Goal: Task Accomplishment & Management: Use online tool/utility

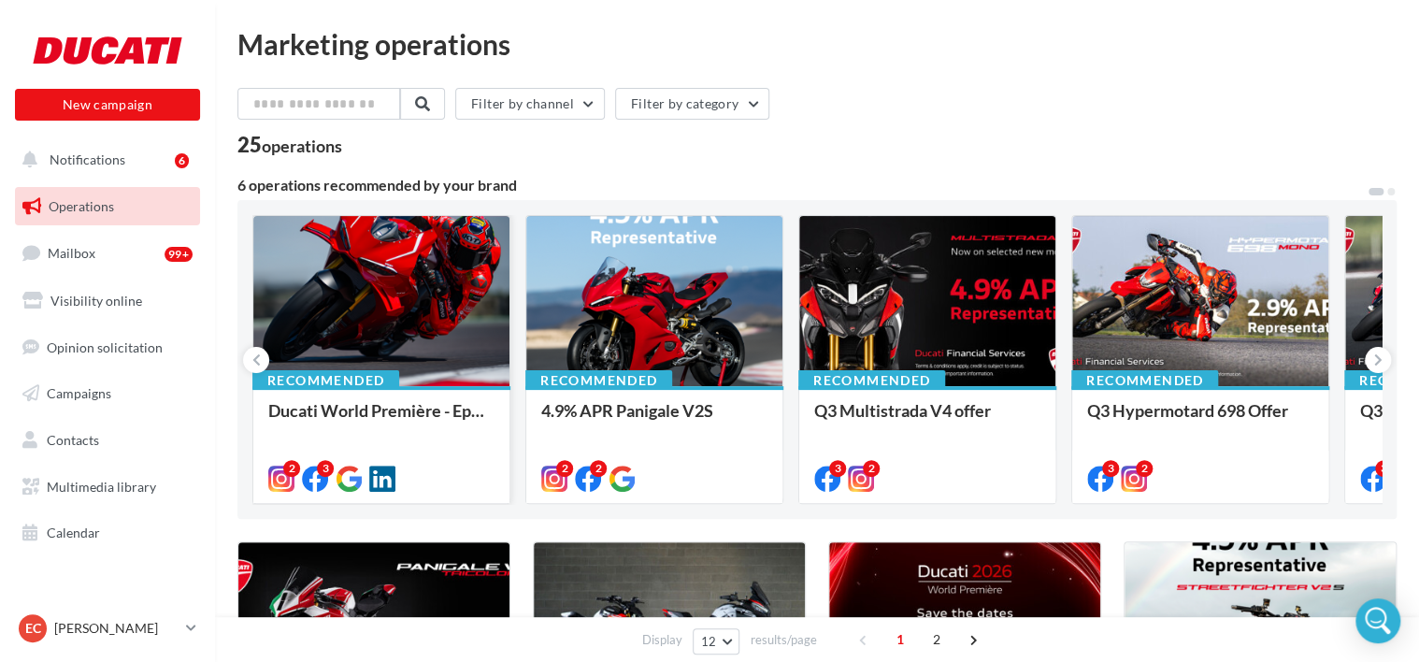
click at [317, 292] on div at bounding box center [381, 302] width 256 height 172
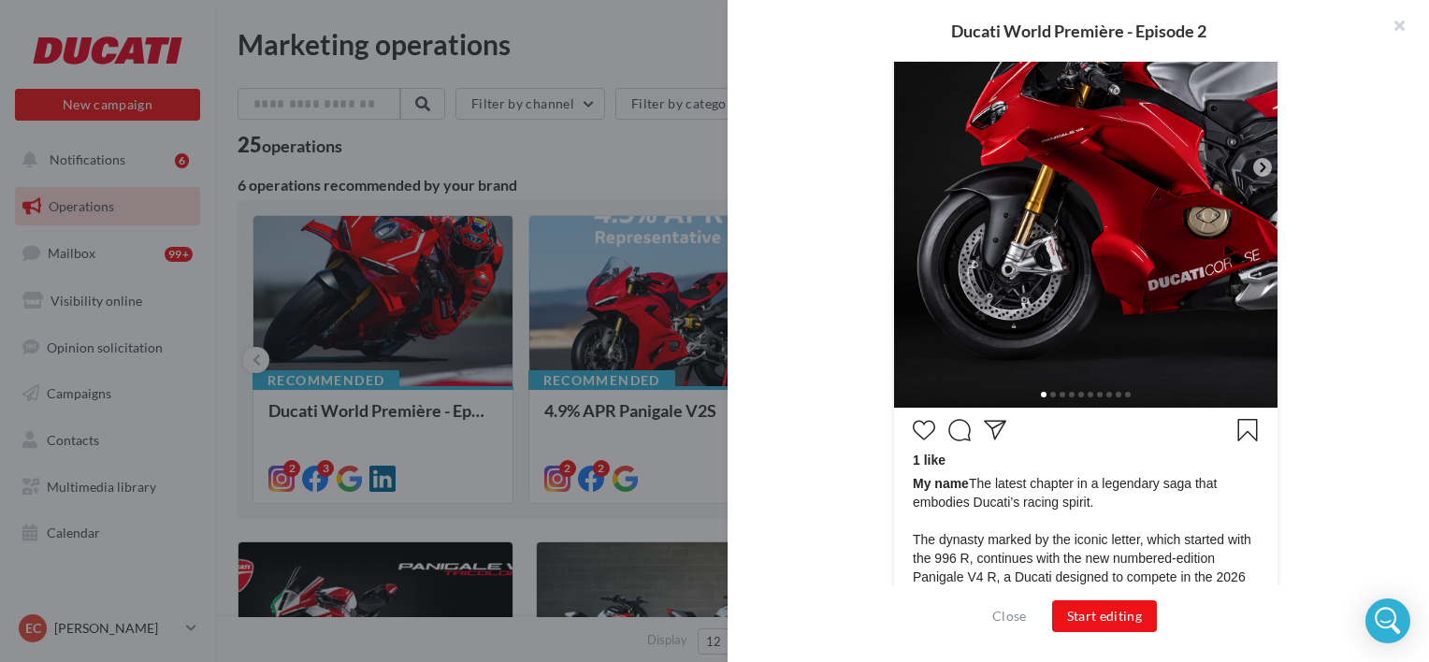
scroll to position [561, 0]
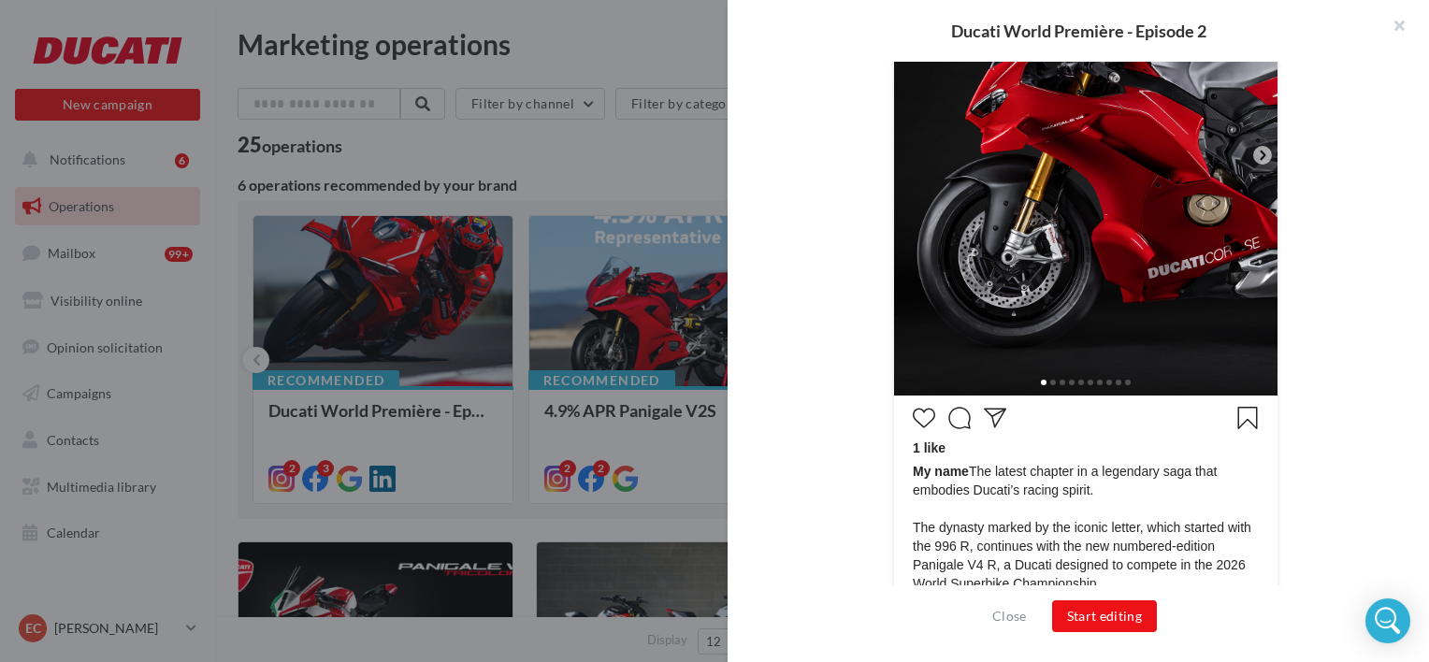
click at [1043, 379] on div at bounding box center [1085, 381] width 383 height 30
click at [1050, 383] on span at bounding box center [1053, 383] width 6 height 6
click at [1050, 381] on span at bounding box center [1053, 383] width 6 height 6
click at [1254, 154] on icon at bounding box center [1262, 155] width 17 height 17
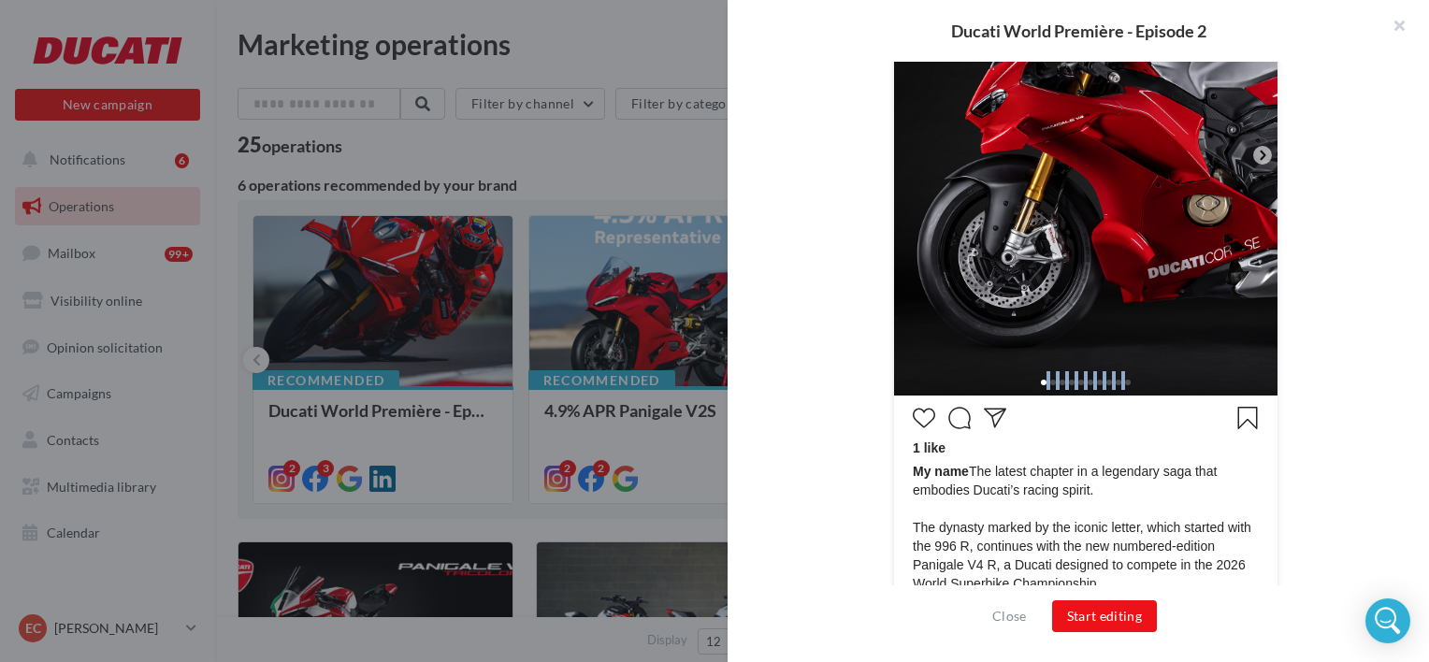
click at [1254, 154] on icon at bounding box center [1262, 155] width 17 height 17
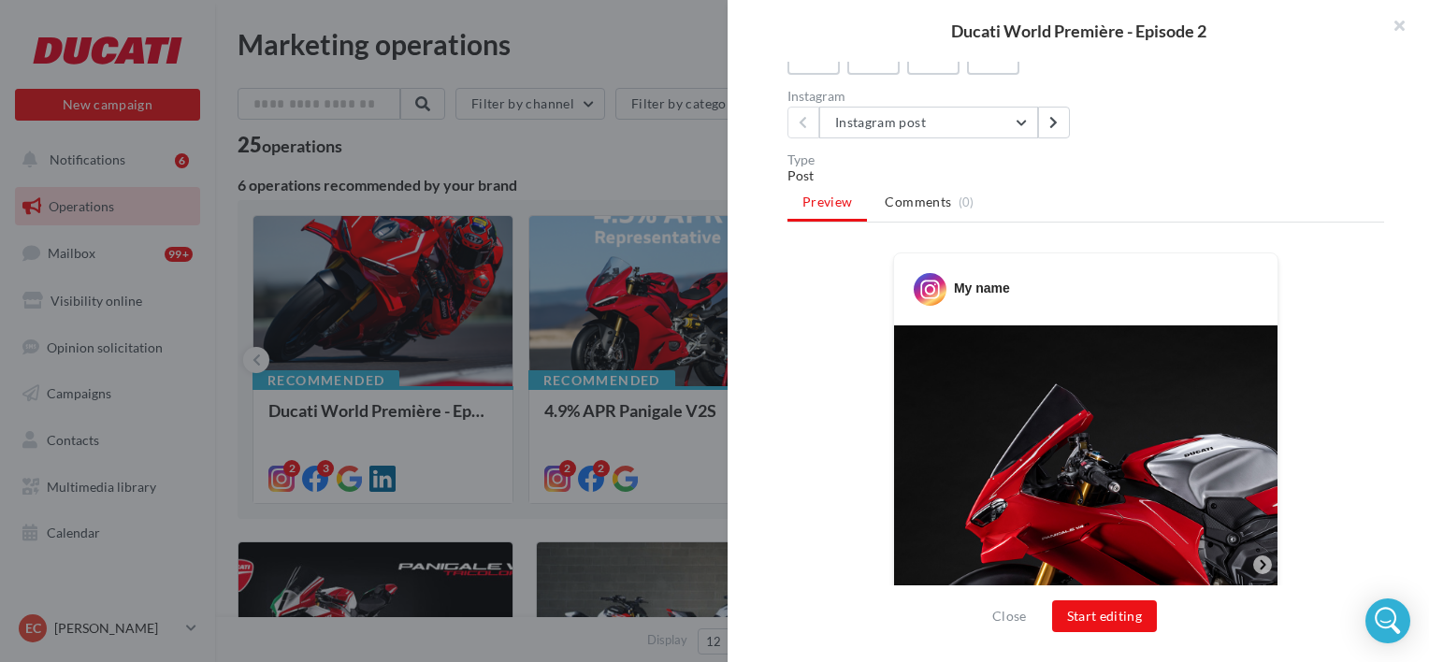
scroll to position [90, 0]
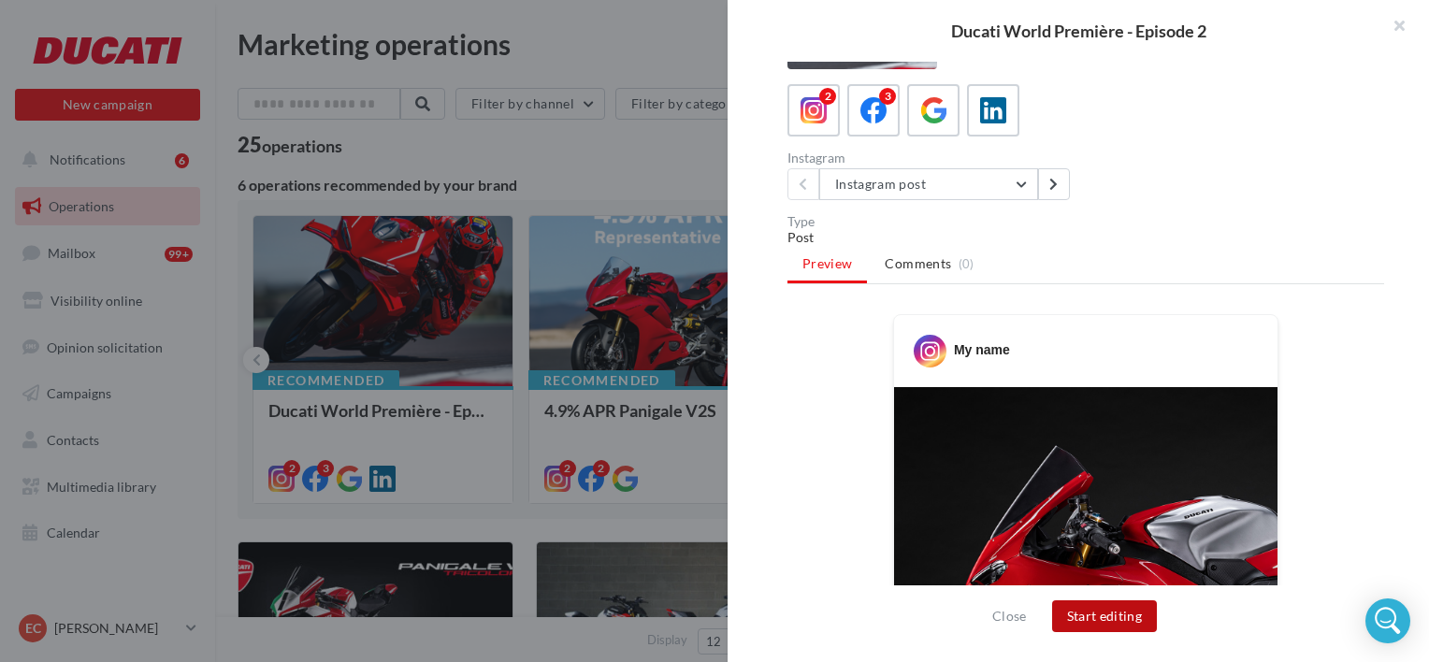
click at [1077, 612] on button "Start editing" at bounding box center [1105, 616] width 106 height 32
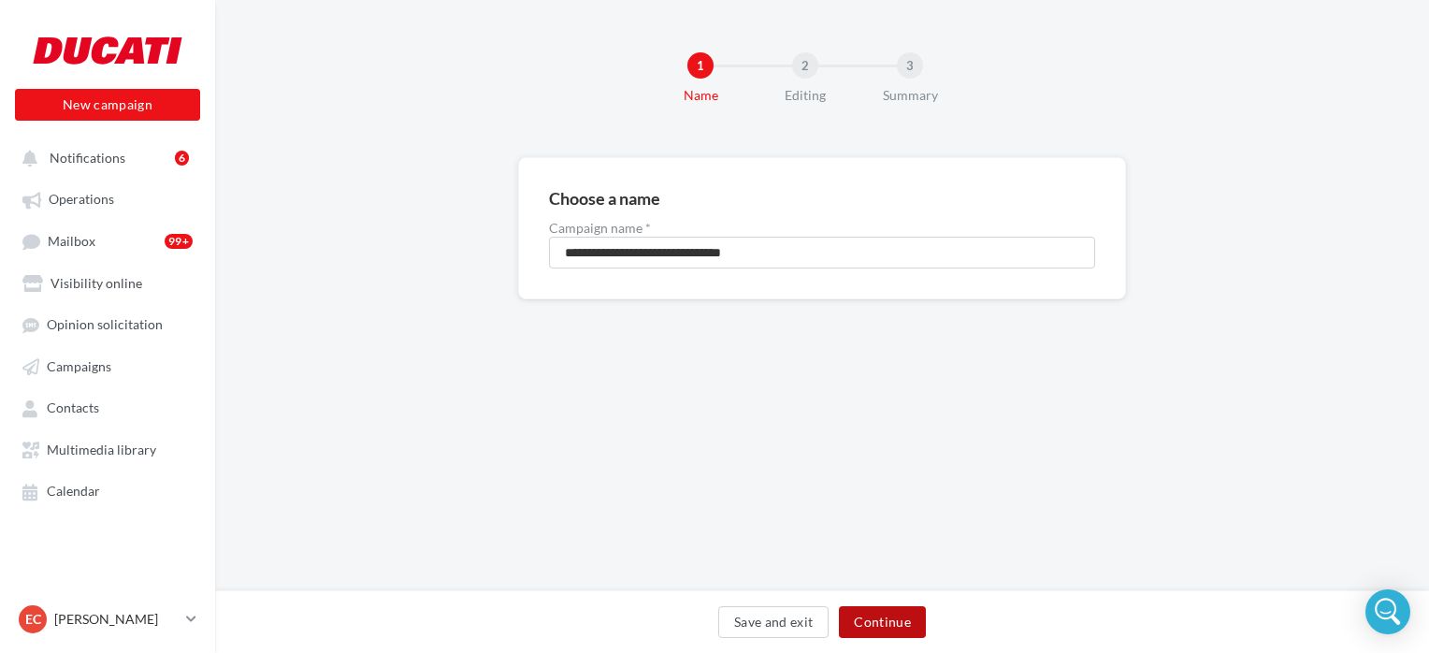
click at [874, 621] on button "Continue" at bounding box center [882, 622] width 87 height 32
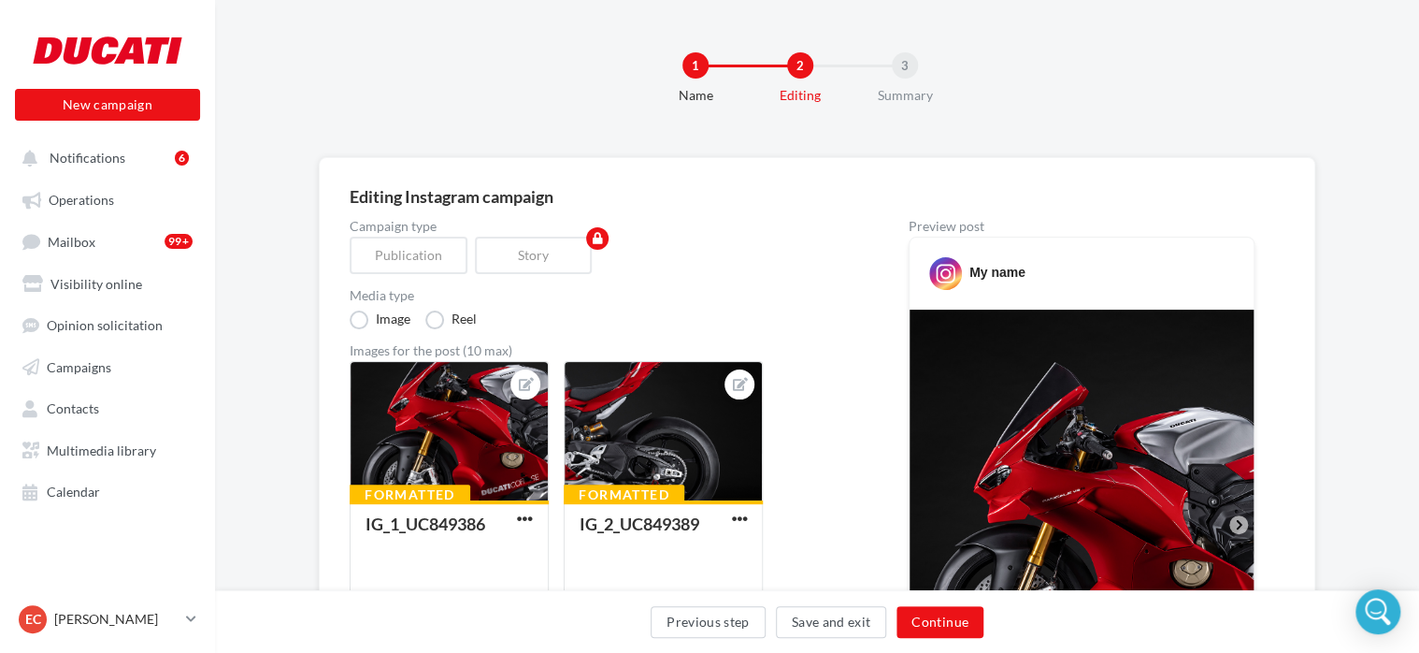
scroll to position [94, 0]
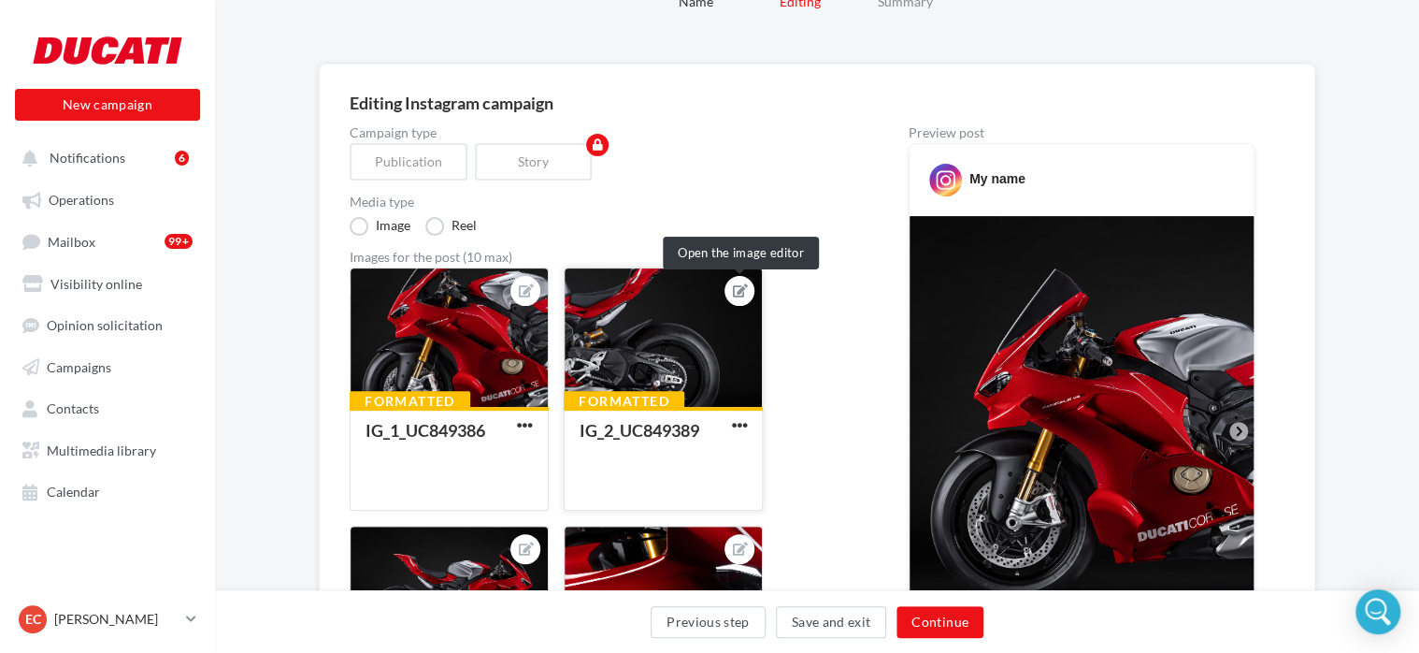
click at [743, 290] on icon at bounding box center [740, 290] width 15 height 13
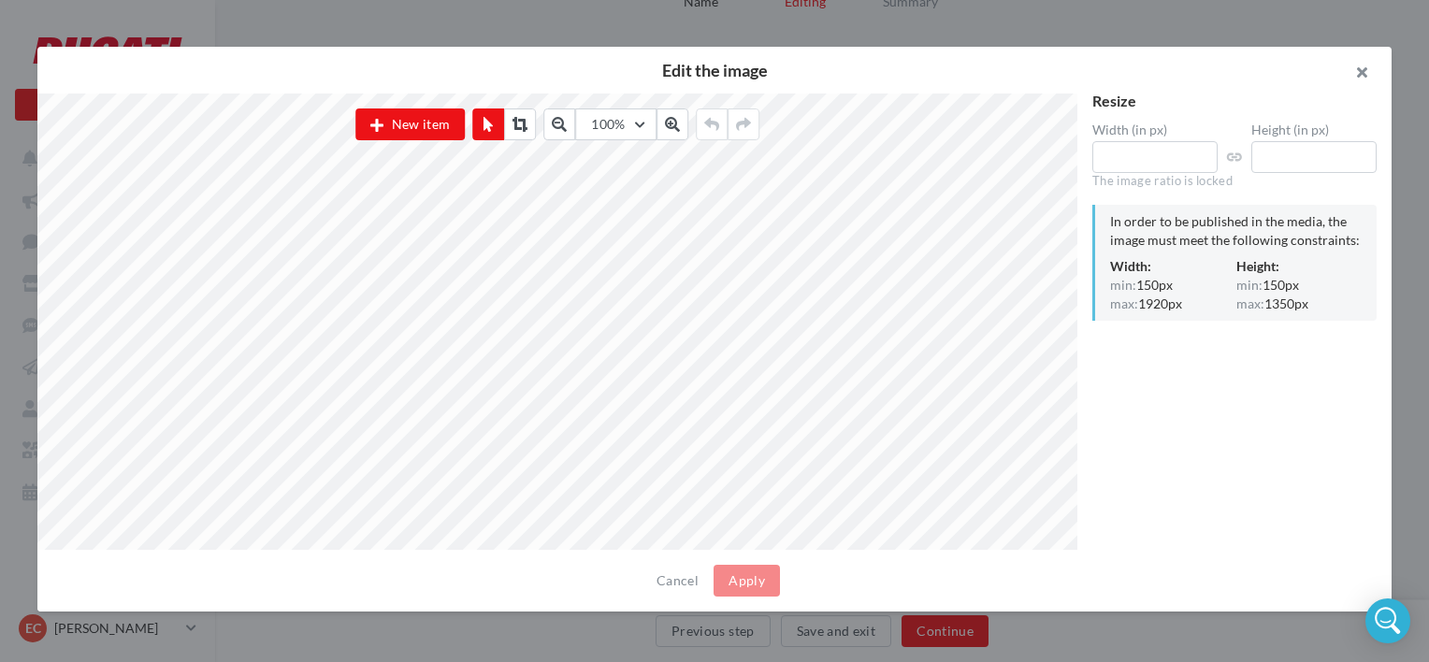
click at [1360, 79] on button "button" at bounding box center [1354, 75] width 75 height 56
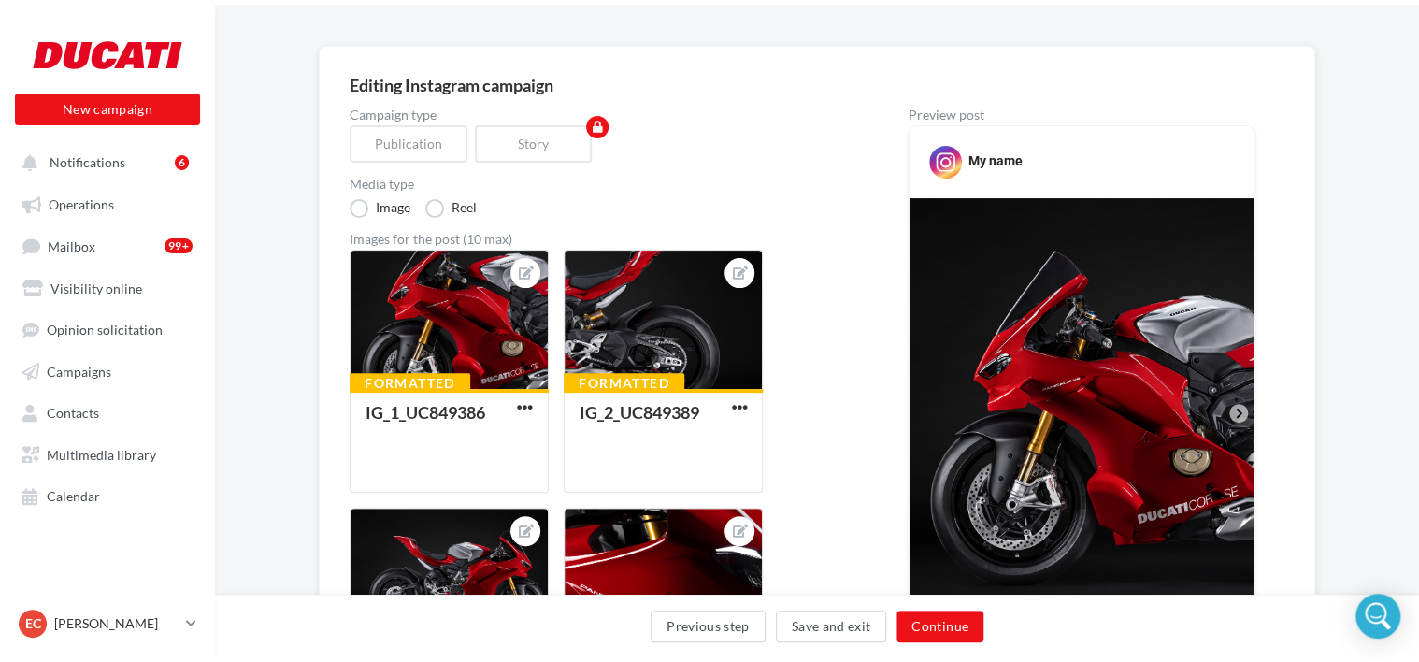
scroll to position [0, 0]
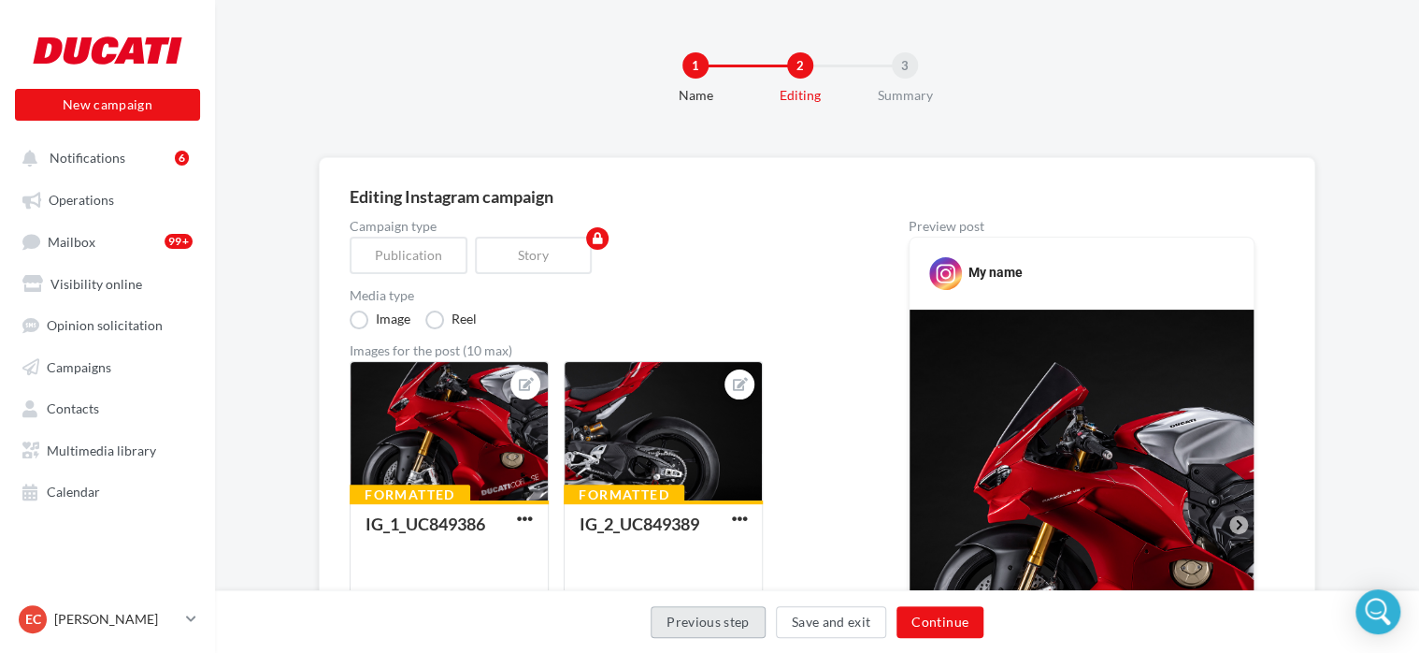
click at [719, 623] on button "Previous step" at bounding box center [708, 622] width 115 height 32
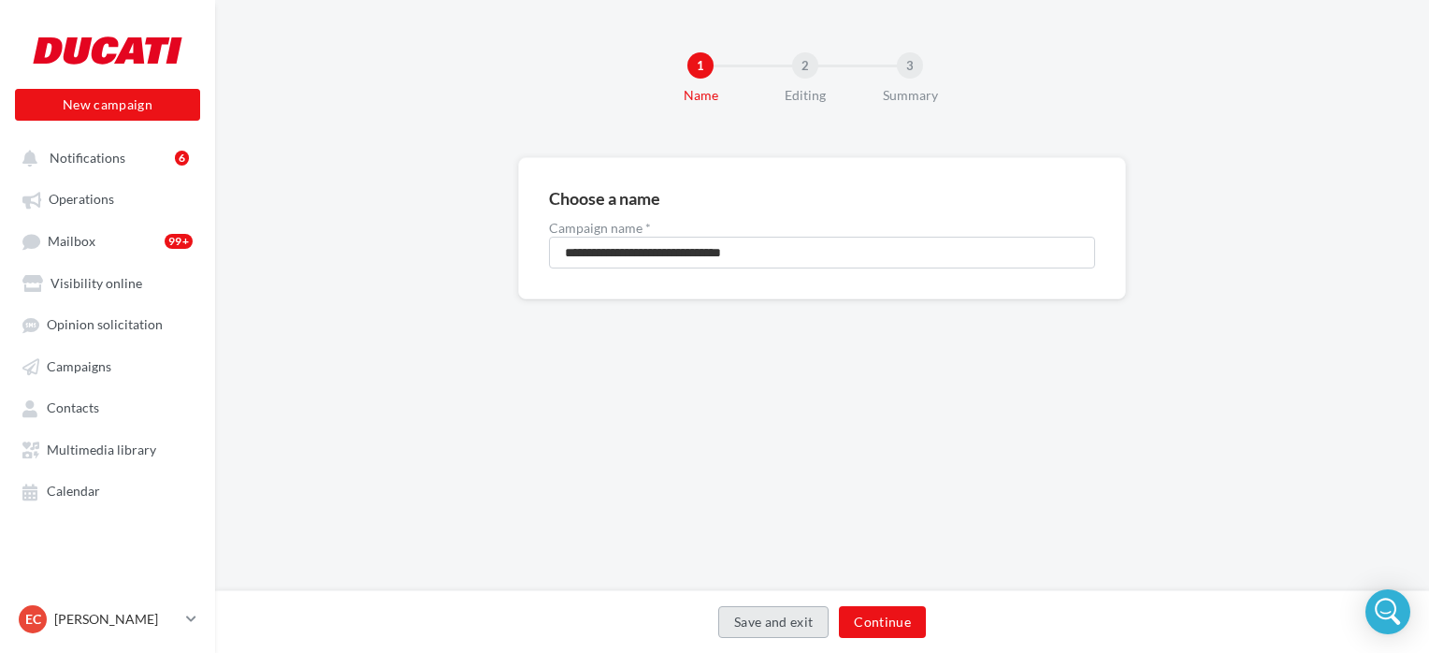
click at [737, 620] on button "Save and exit" at bounding box center [773, 622] width 111 height 32
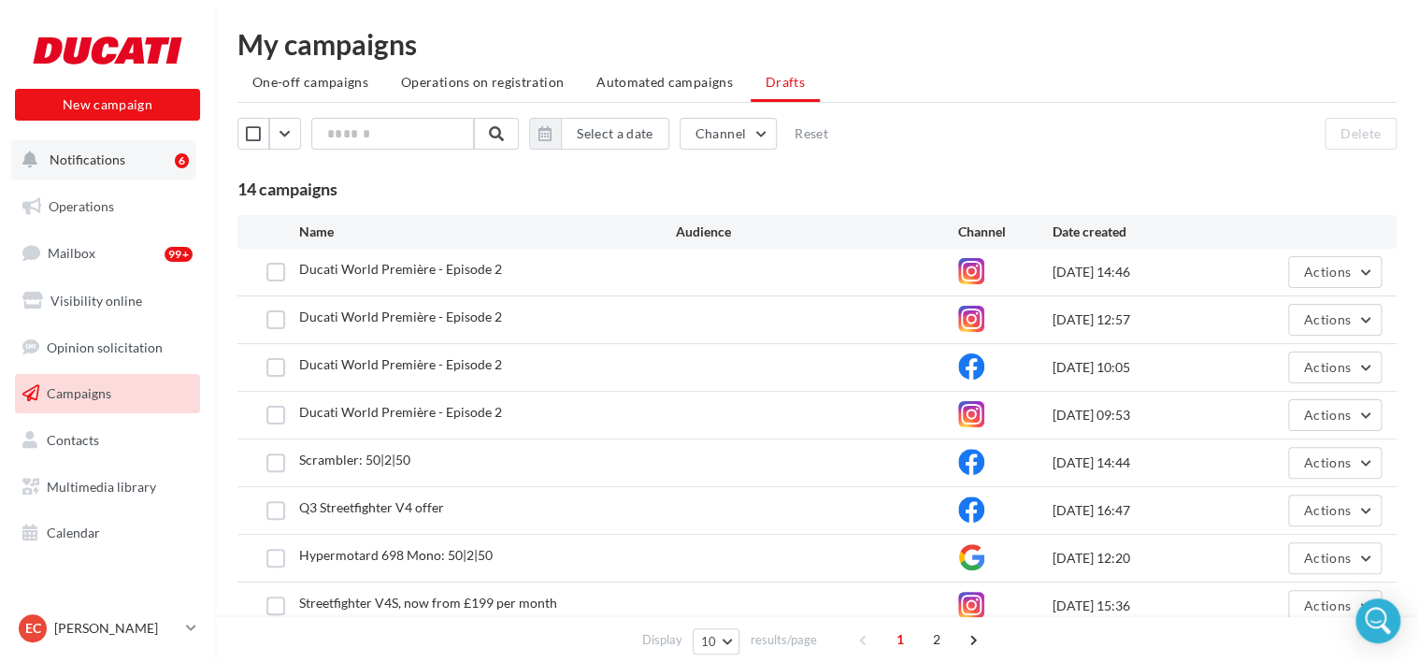
click at [94, 150] on button "Notifications 6" at bounding box center [103, 159] width 185 height 39
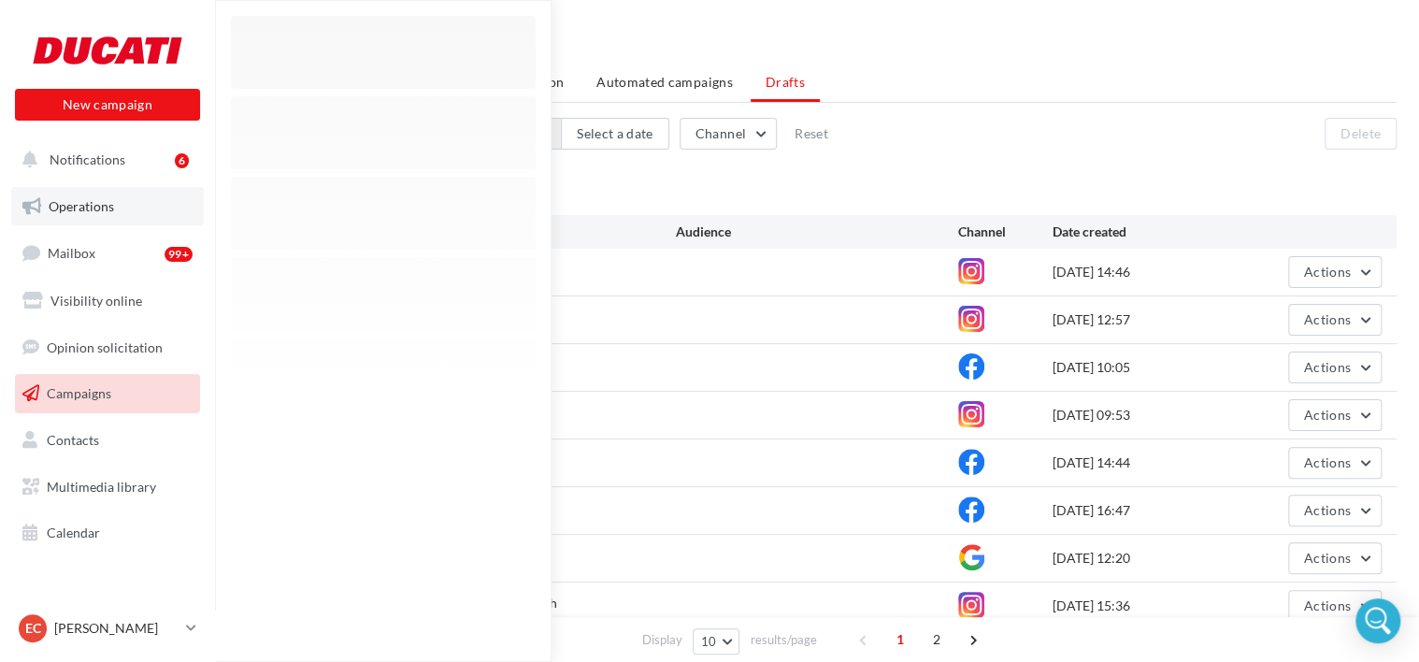
click at [109, 195] on link "Operations" at bounding box center [107, 206] width 193 height 39
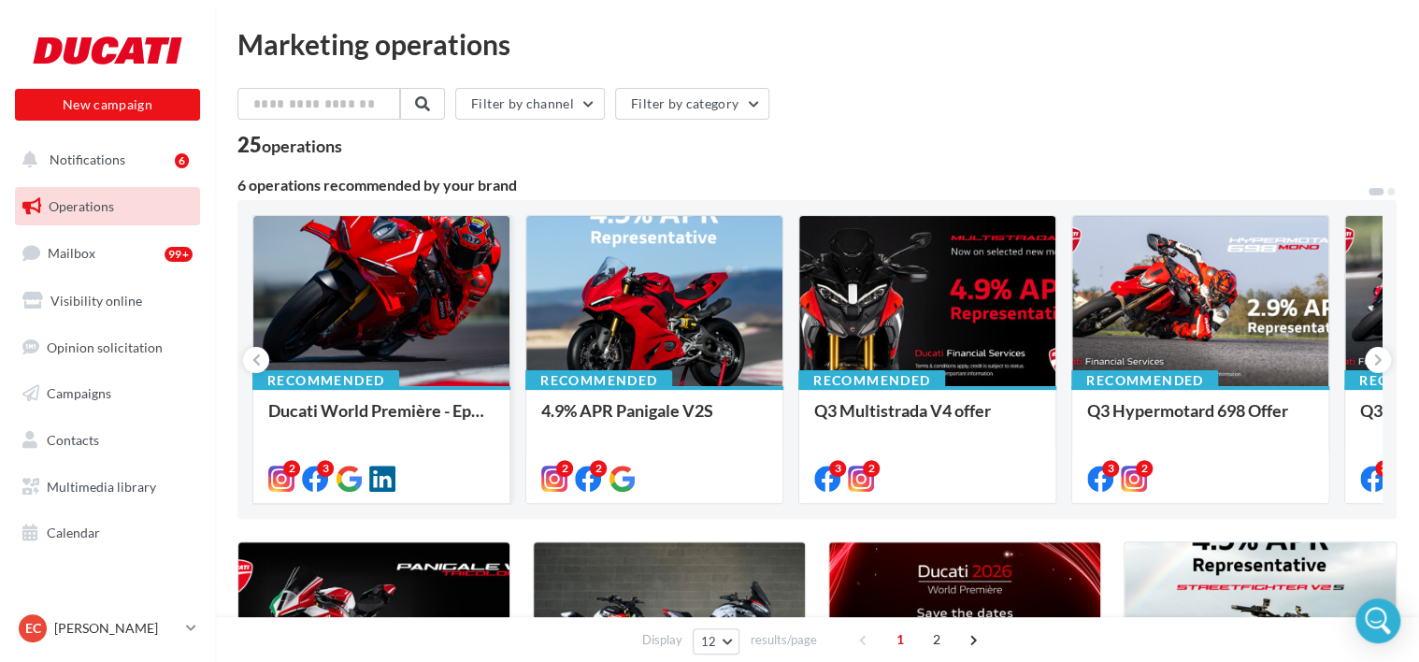
click at [416, 318] on div at bounding box center [381, 302] width 256 height 172
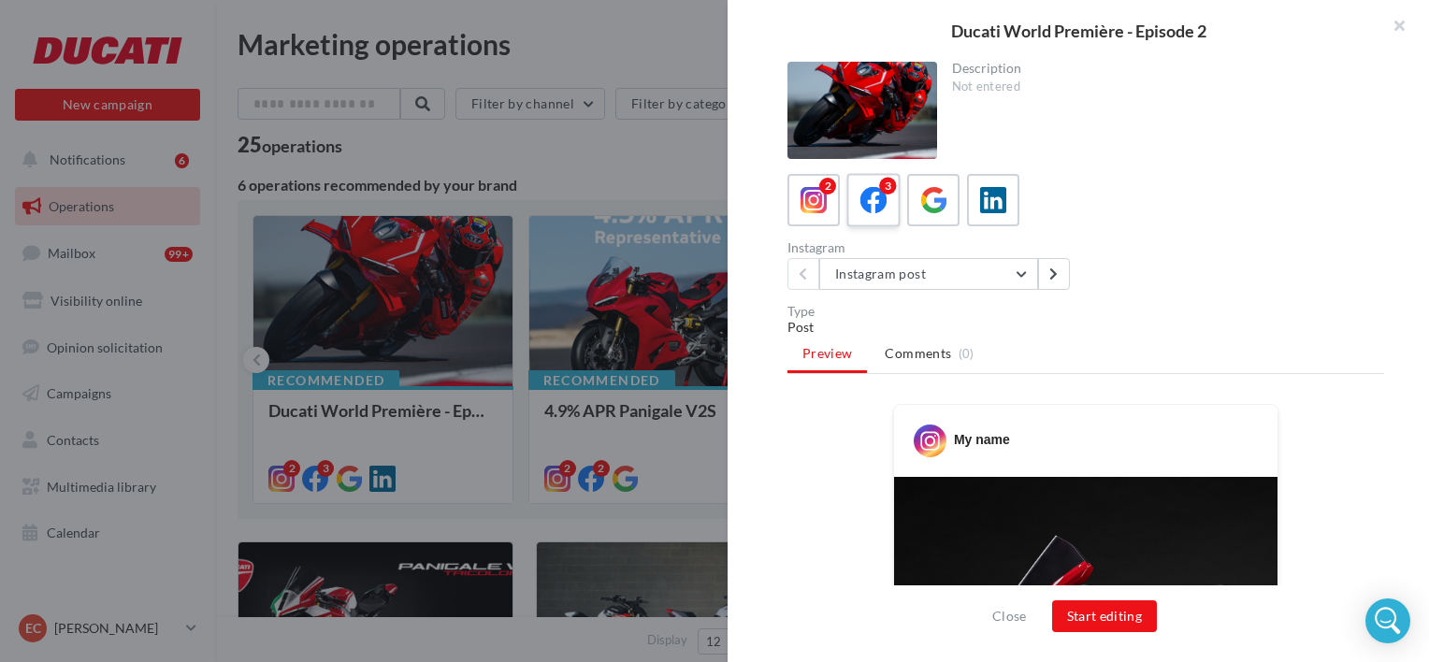
click at [875, 192] on icon at bounding box center [873, 200] width 27 height 27
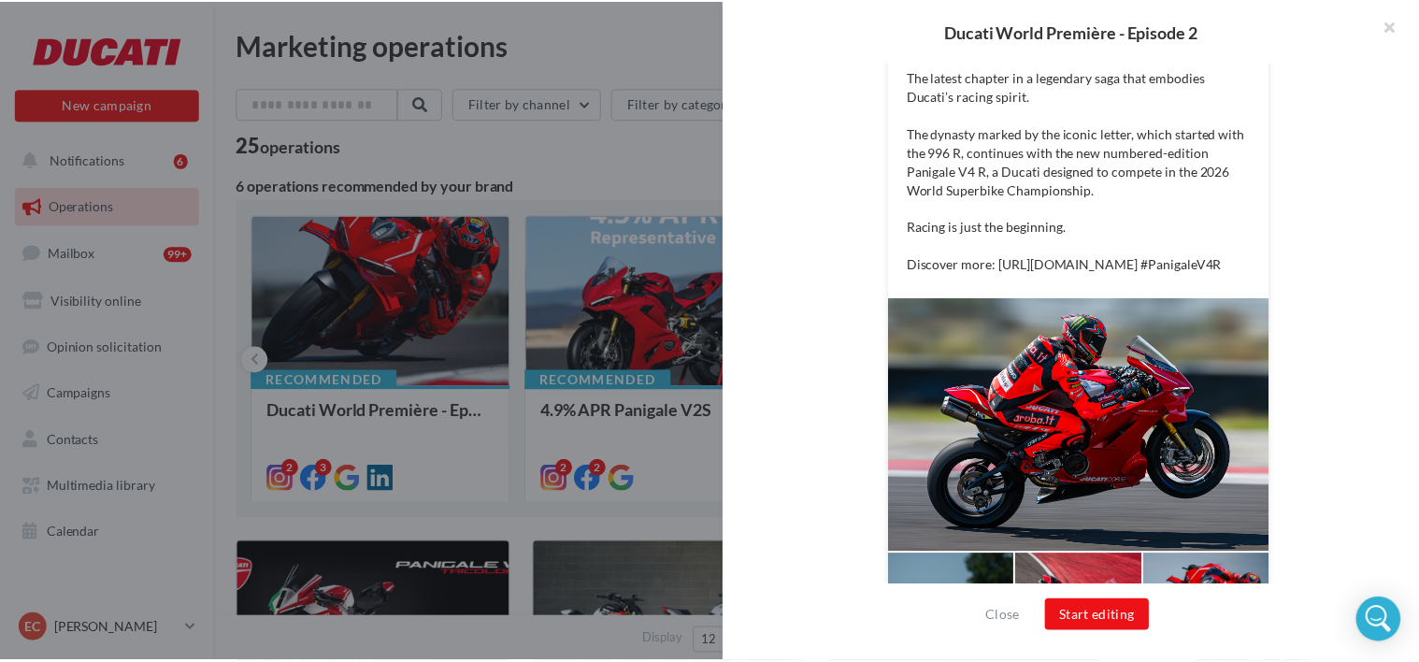
scroll to position [549, 0]
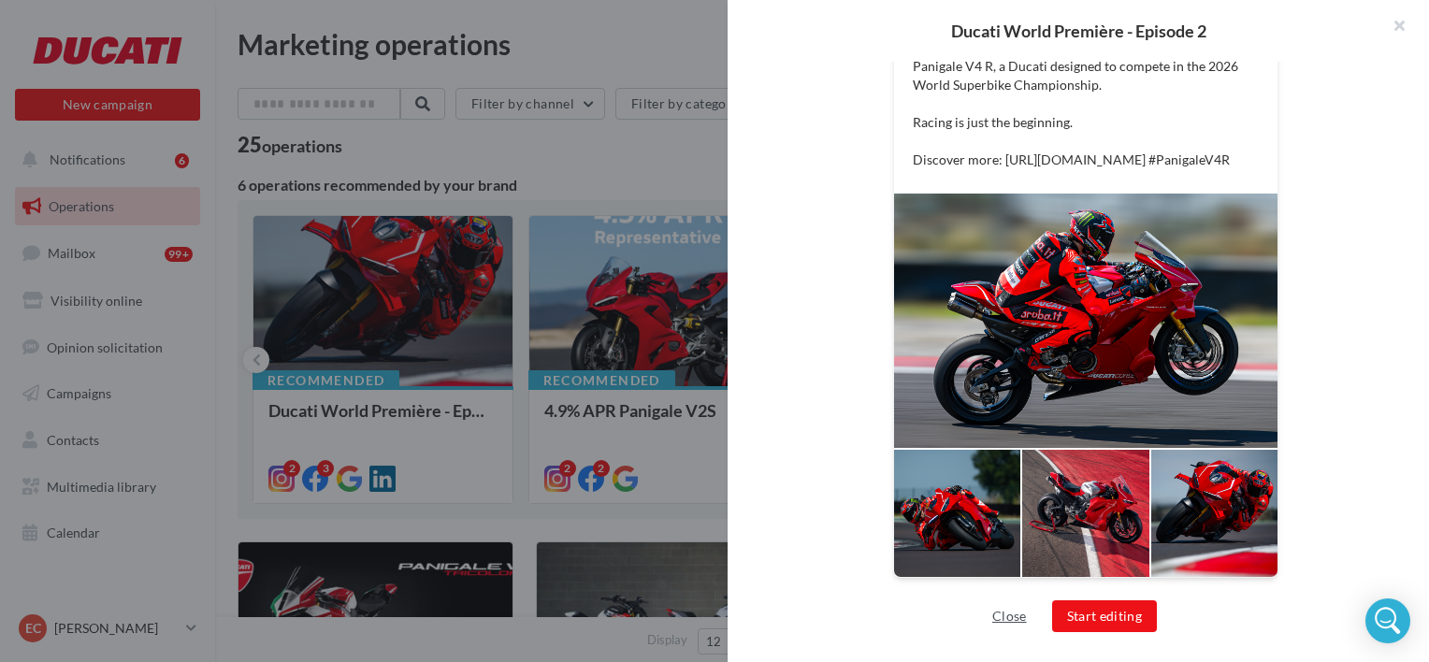
click at [1021, 613] on button "Close" at bounding box center [1010, 616] width 50 height 22
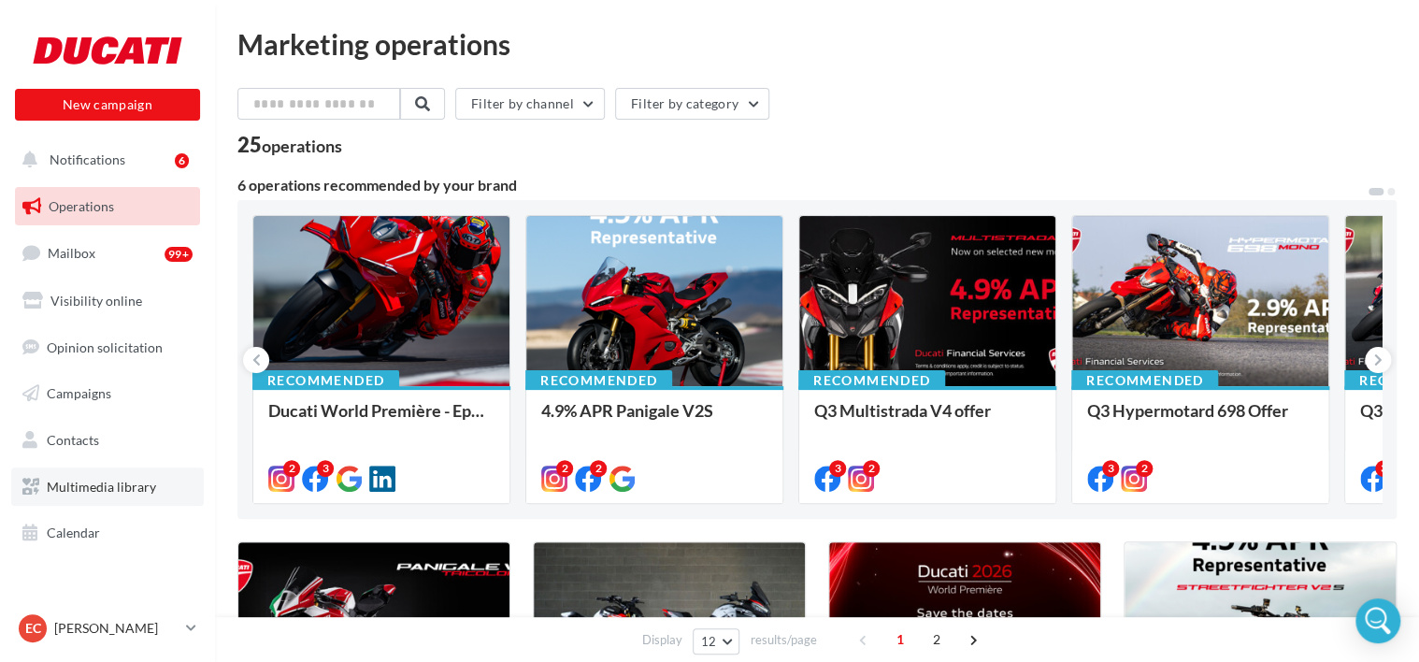
click at [95, 503] on link "Multimedia library" at bounding box center [107, 487] width 193 height 39
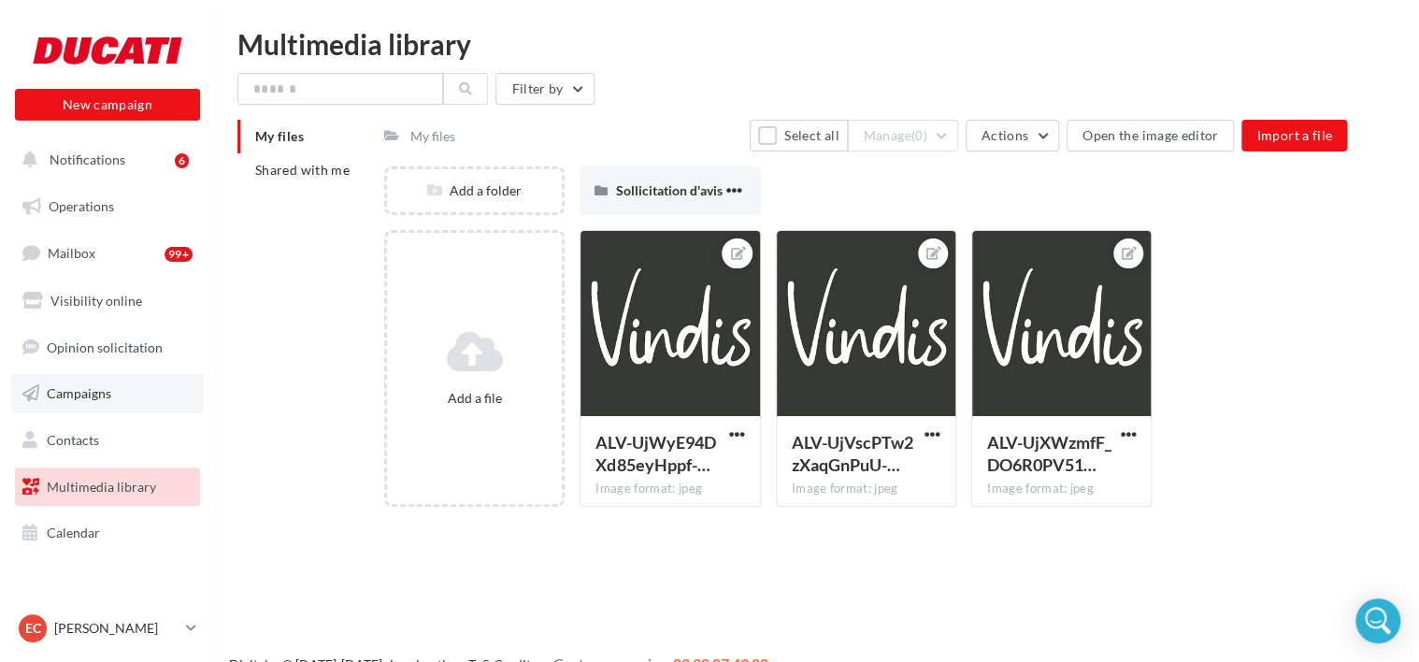
click at [108, 400] on span "Campaigns" at bounding box center [79, 393] width 65 height 16
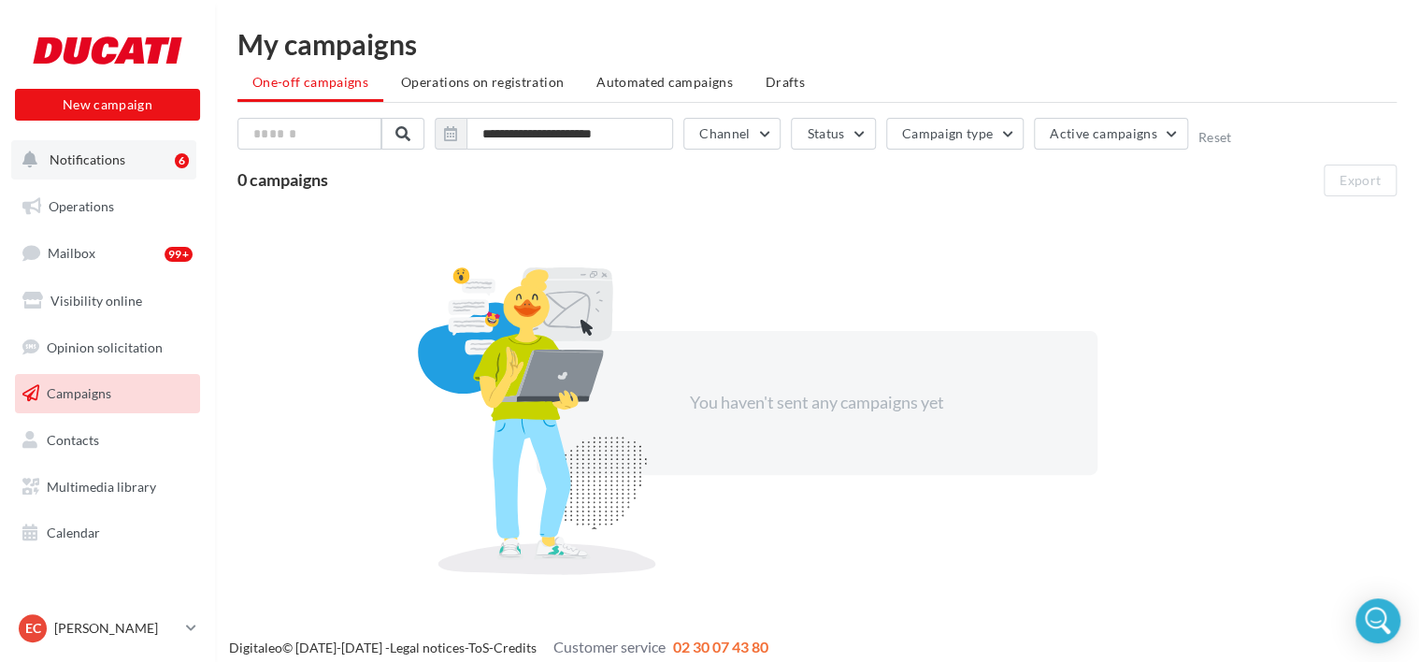
click at [105, 170] on button "Notifications 6" at bounding box center [103, 159] width 185 height 39
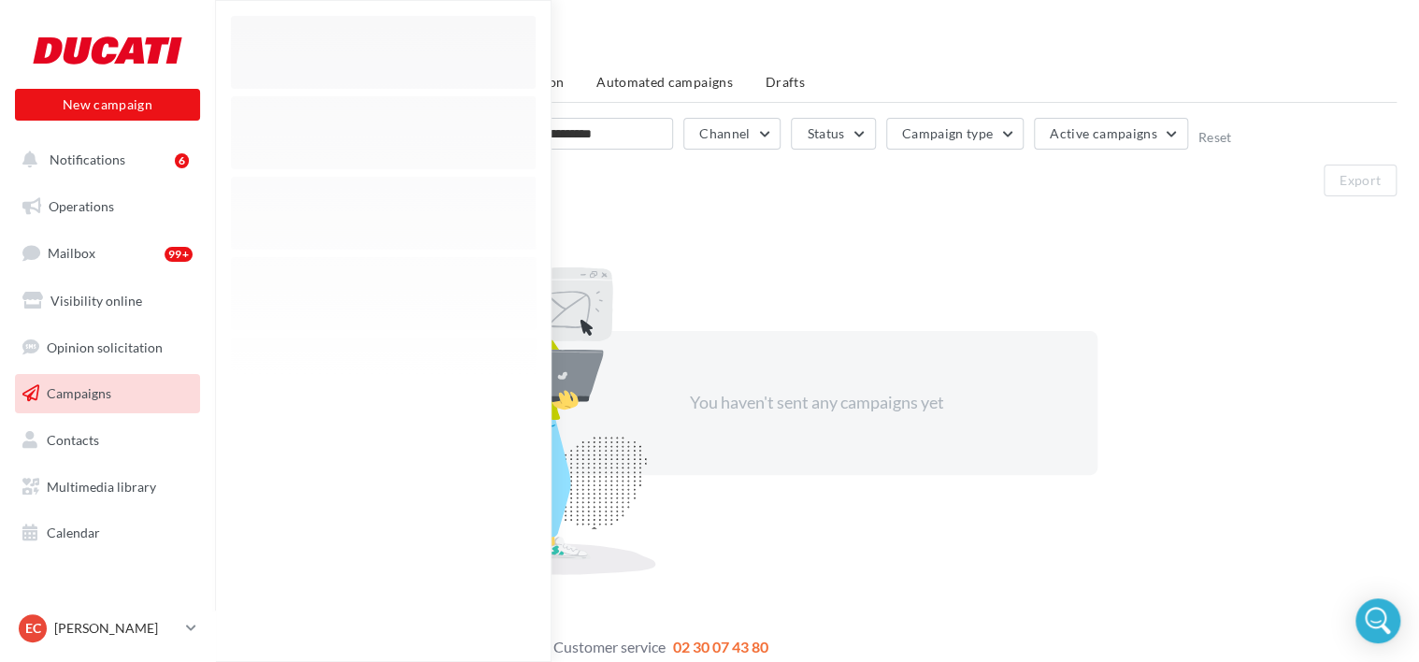
click at [643, 247] on div "You haven't sent any campaigns yet" at bounding box center [816, 402] width 1159 height 383
